Goal: Information Seeking & Learning: Learn about a topic

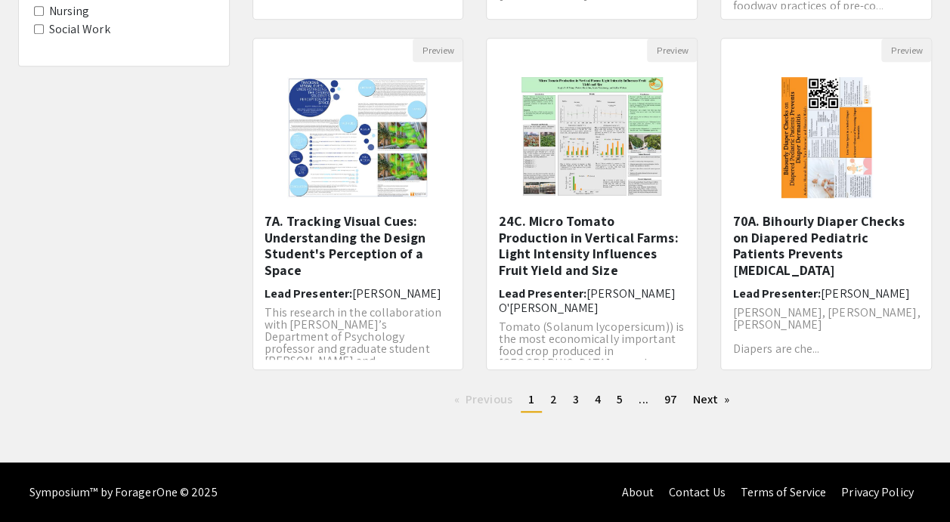
scroll to position [1, 0]
click at [675, 403] on span "97" at bounding box center [670, 399] width 13 height 16
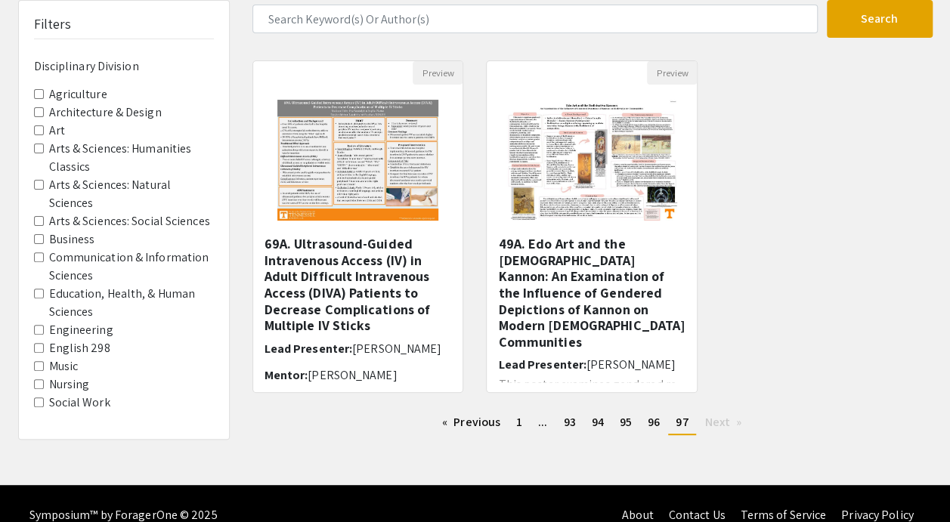
scroll to position [107, 0]
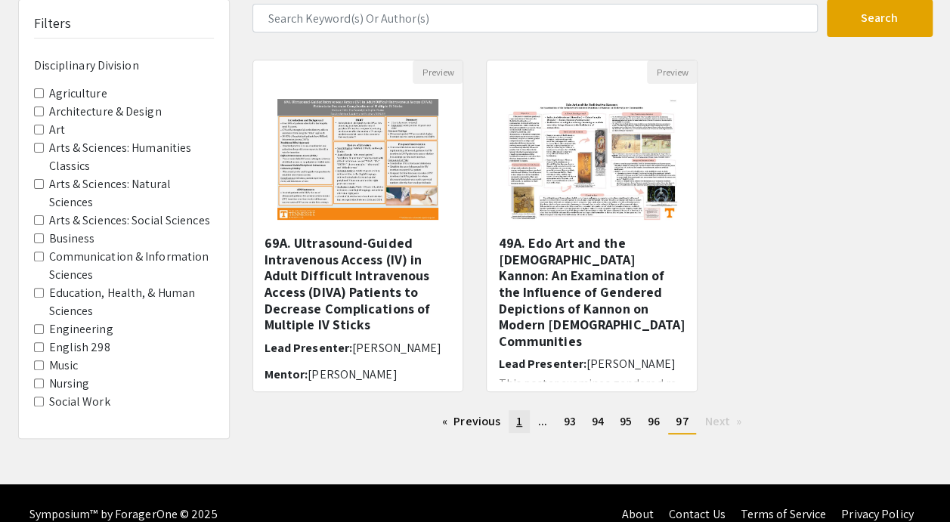
click at [520, 421] on span "1" at bounding box center [519, 421] width 6 height 16
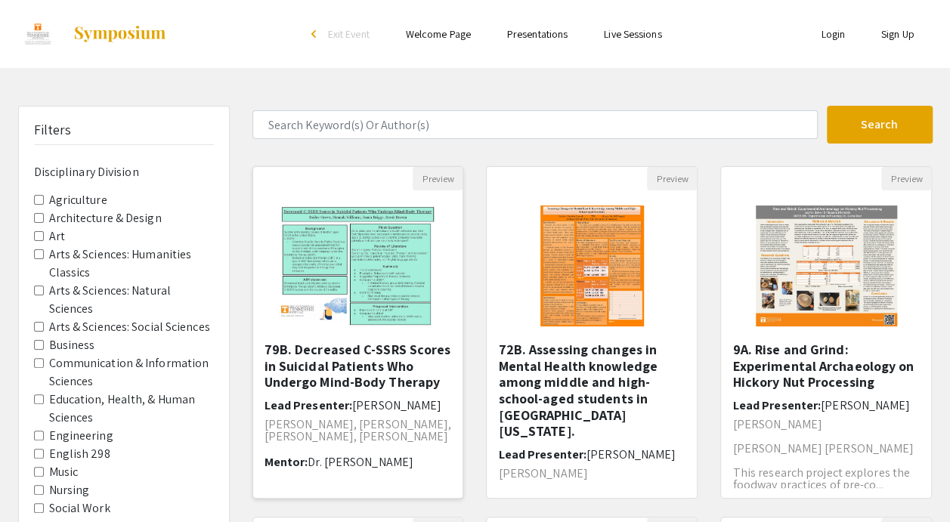
click at [377, 284] on img at bounding box center [357, 265] width 191 height 151
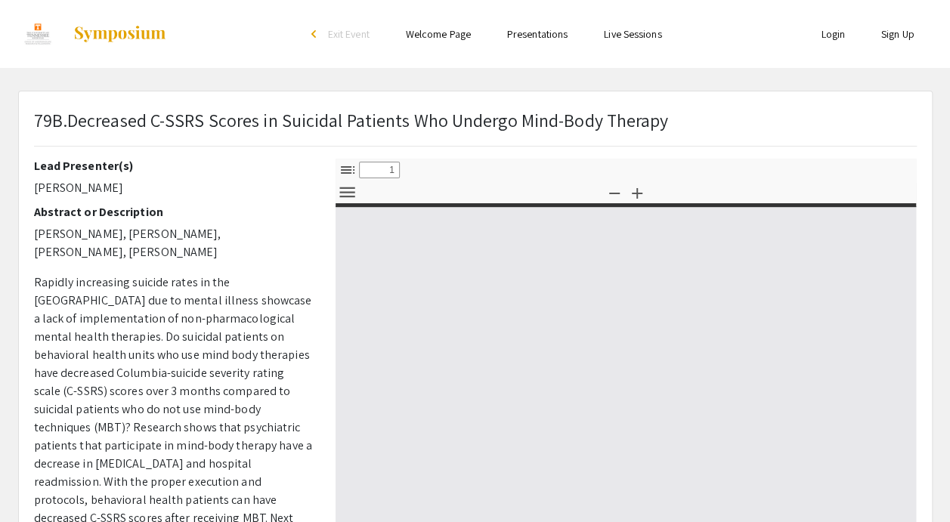
select select "custom"
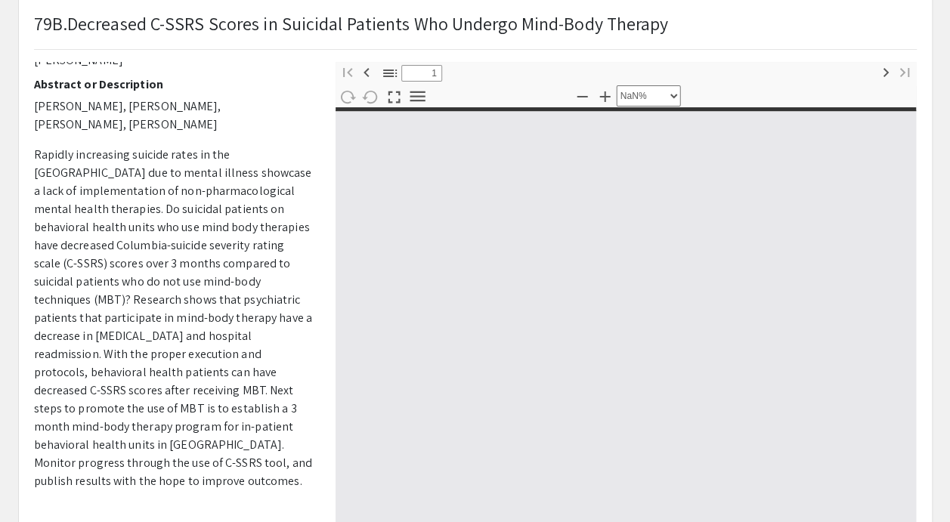
type input "0"
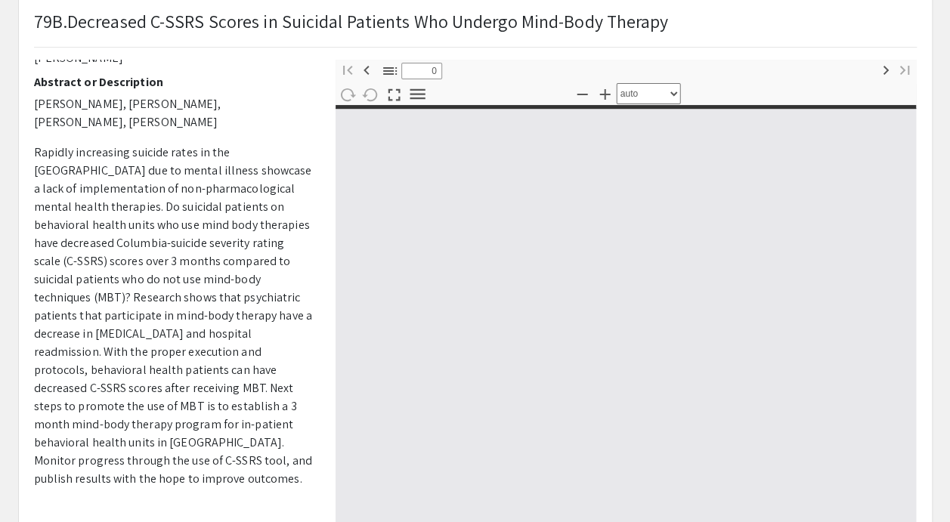
select select "custom"
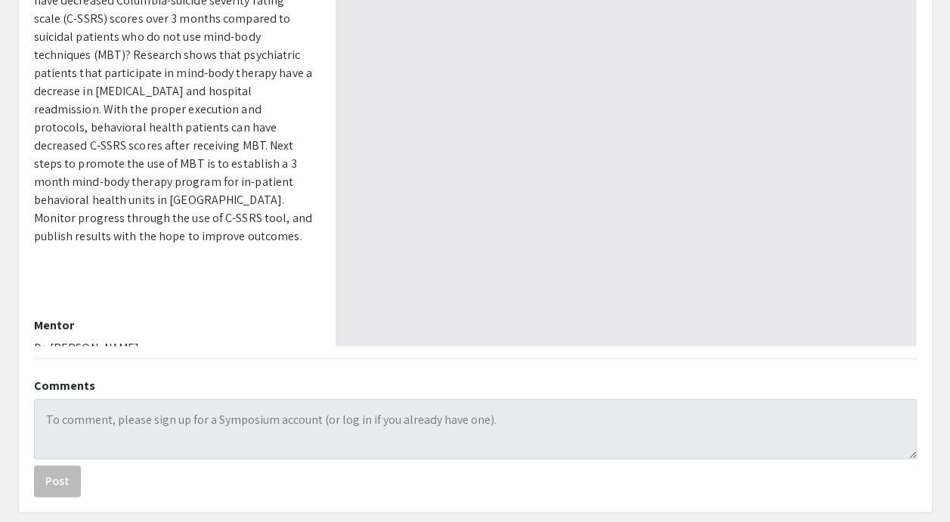
type input "1"
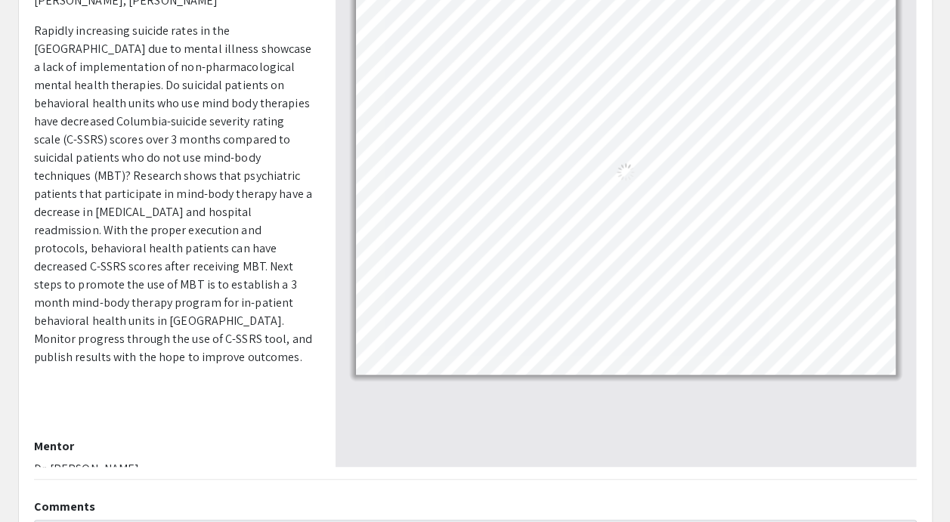
select select "auto"
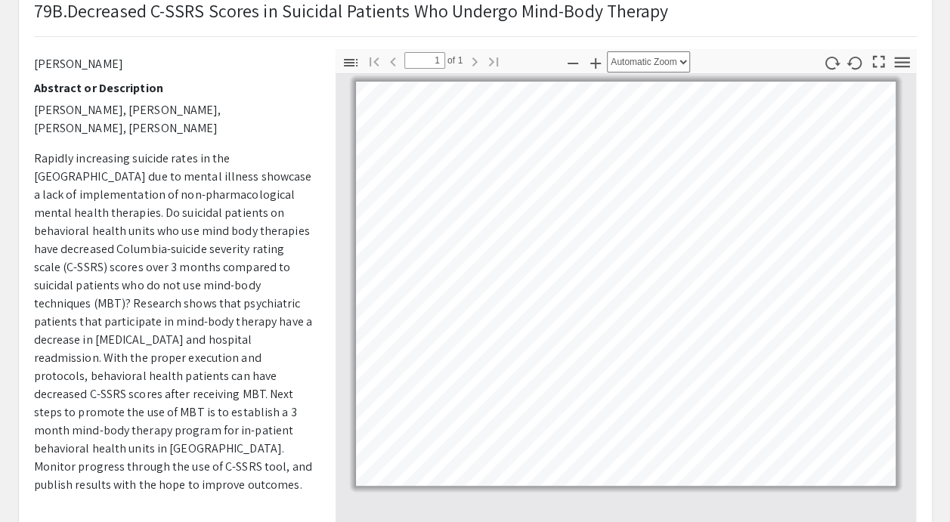
scroll to position [0, 0]
